Goal: Navigation & Orientation: Find specific page/section

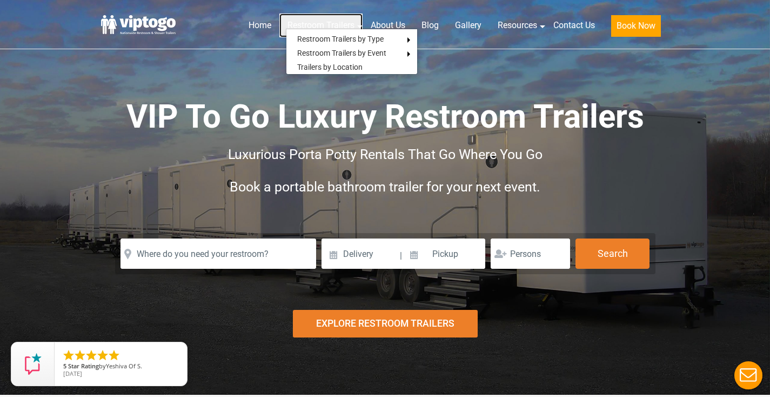
click at [298, 23] on link "Restroom Trailers" at bounding box center [320, 26] width 83 height 24
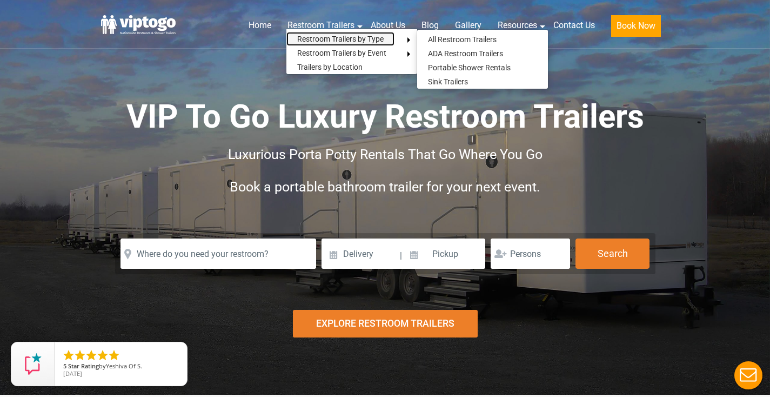
click at [306, 38] on link "Restroom Trailers by Type" at bounding box center [340, 39] width 108 height 14
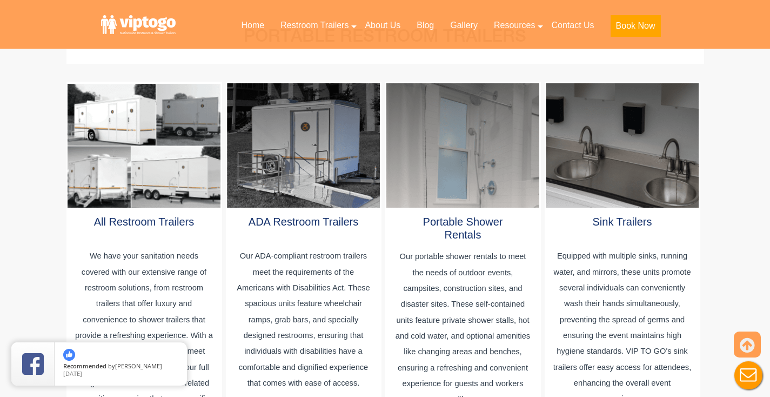
scroll to position [587, 0]
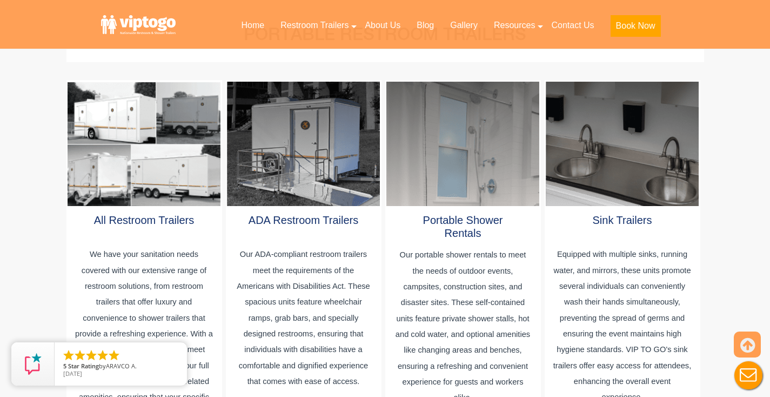
click at [300, 186] on div at bounding box center [303, 144] width 152 height 124
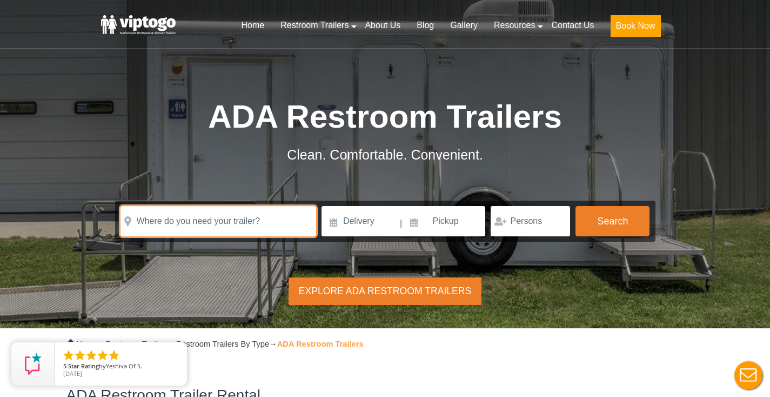
click at [266, 221] on input "text" at bounding box center [218, 221] width 196 height 30
